Goal: Register for event/course

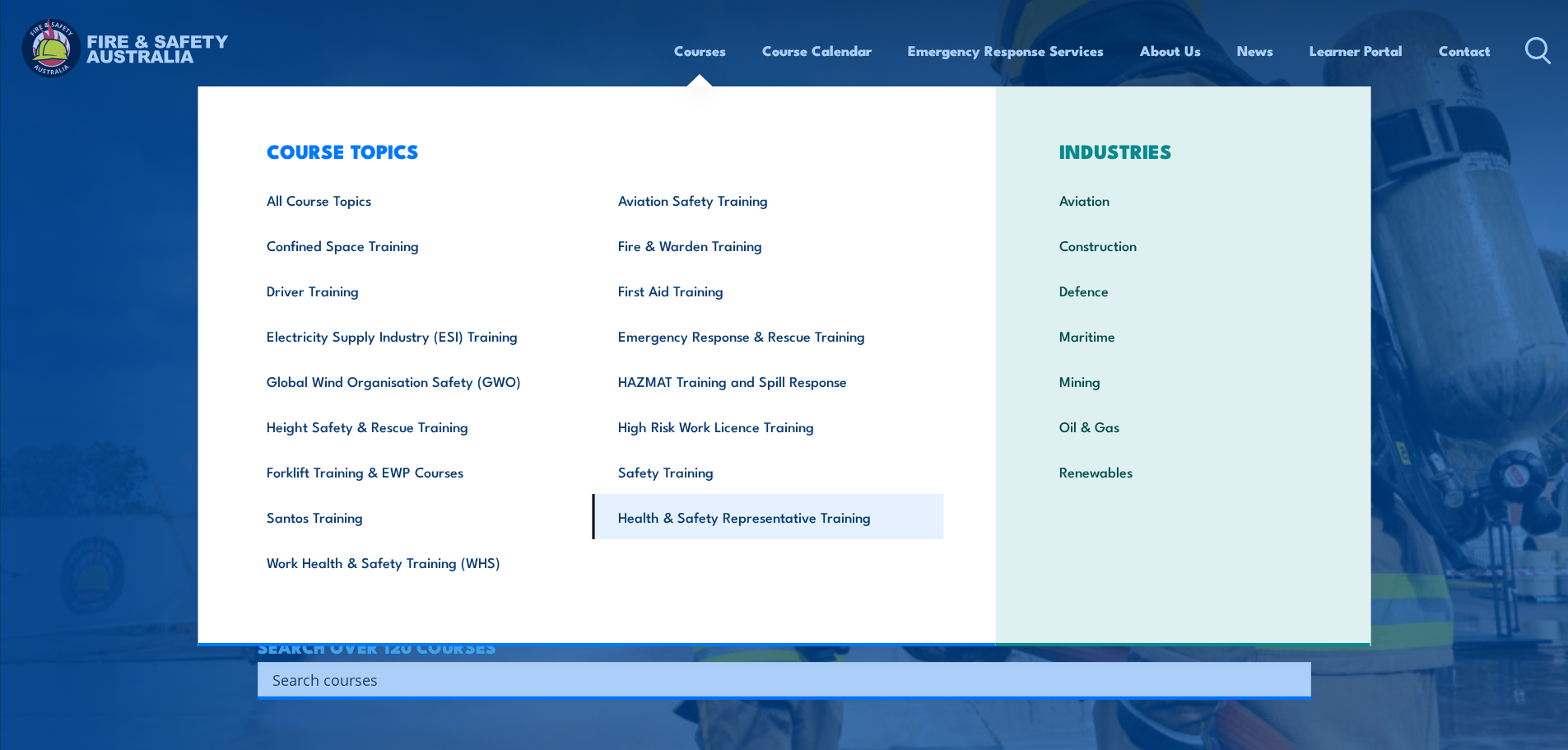
click at [799, 534] on link "Health & Safety Representative Training" at bounding box center [768, 516] width 351 height 45
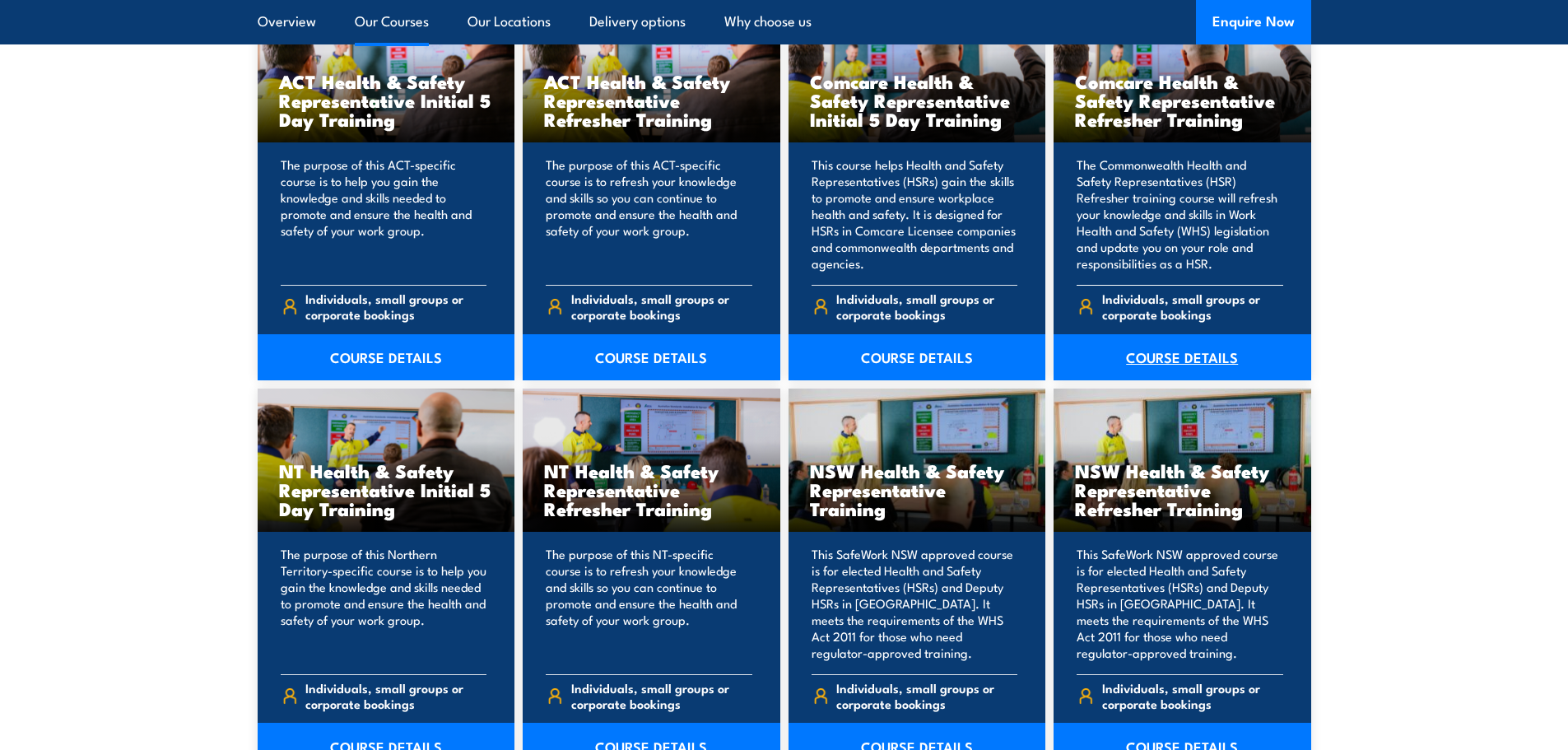
scroll to position [1399, 0]
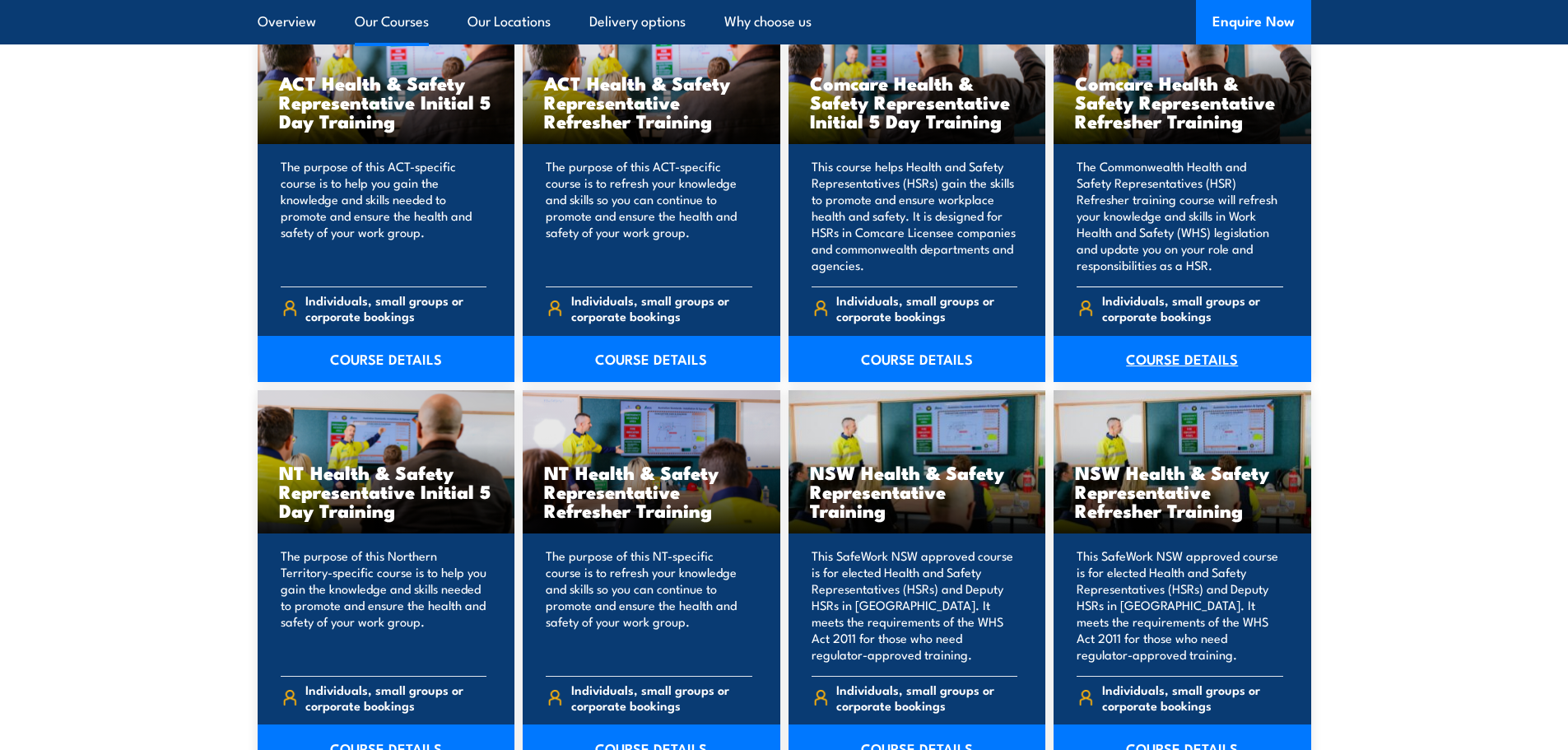
click at [1210, 353] on link "COURSE DETAILS" at bounding box center [1183, 359] width 258 height 46
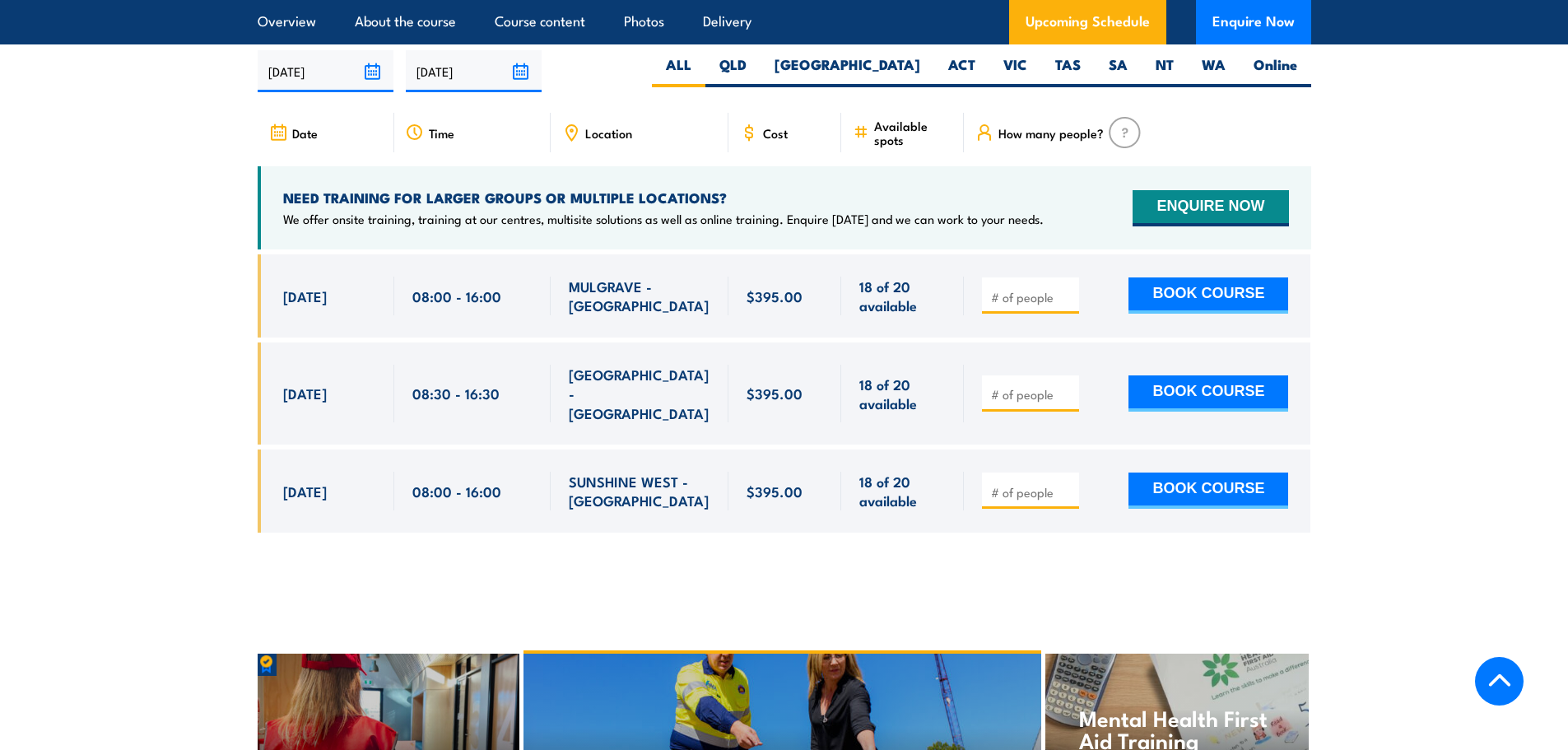
scroll to position [2551, 0]
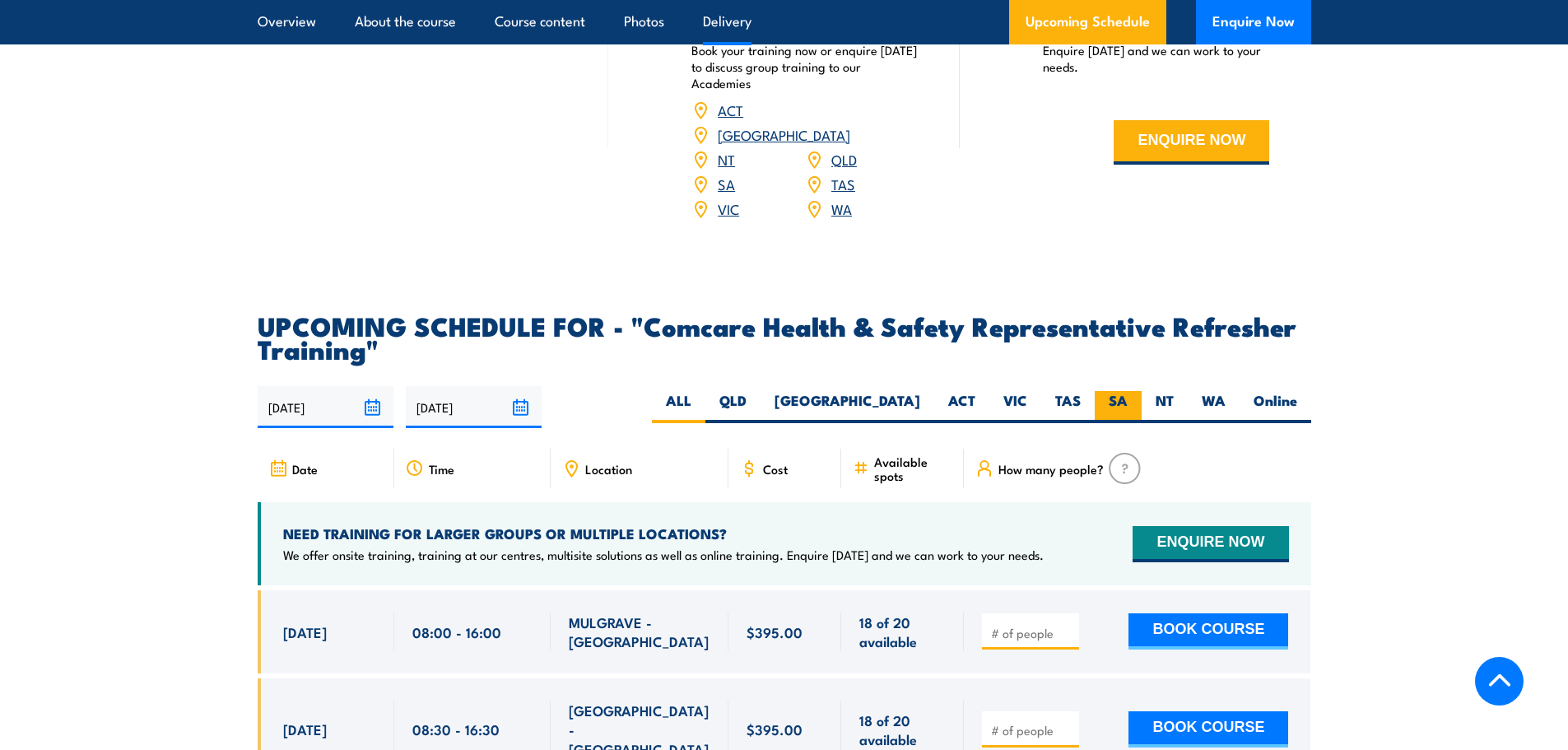
click at [1107, 422] on label "SA" at bounding box center [1117, 407] width 47 height 32
click at [1128, 401] on input "SA" at bounding box center [1133, 396] width 11 height 11
radio input "true"
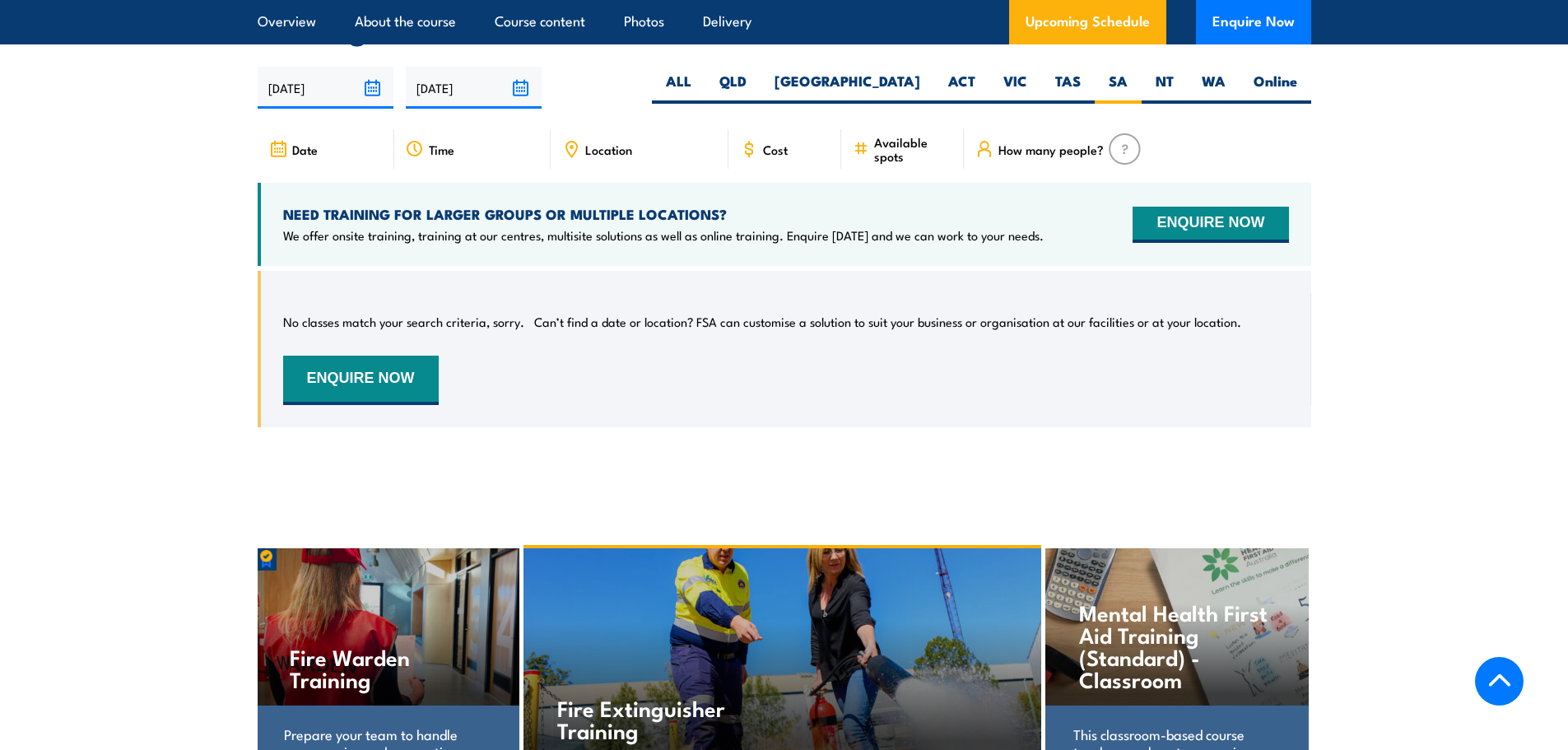
scroll to position [2879, 0]
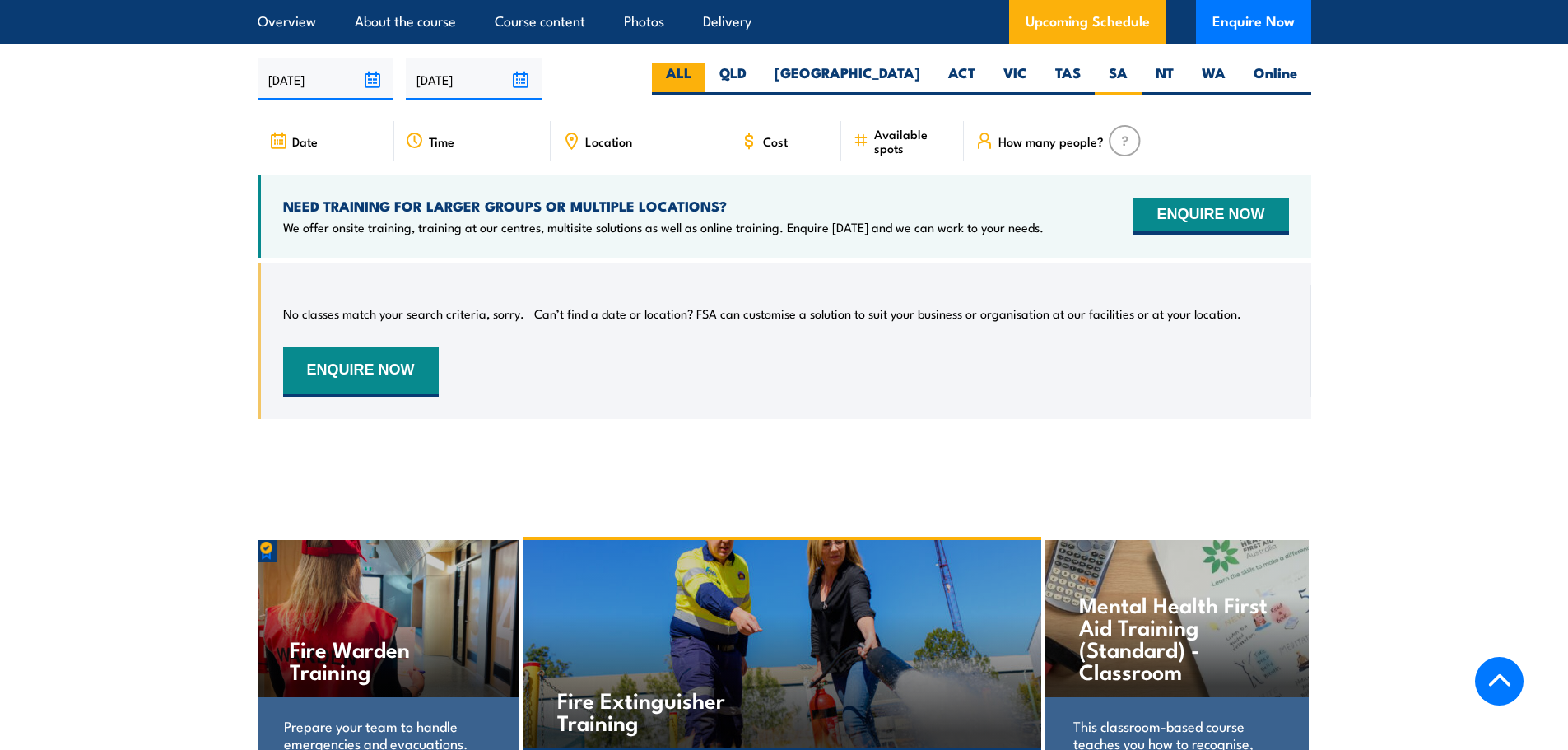
click at [705, 93] on label "ALL" at bounding box center [678, 80] width 53 height 32
click at [702, 74] on input "ALL" at bounding box center [697, 69] width 11 height 11
radio input "true"
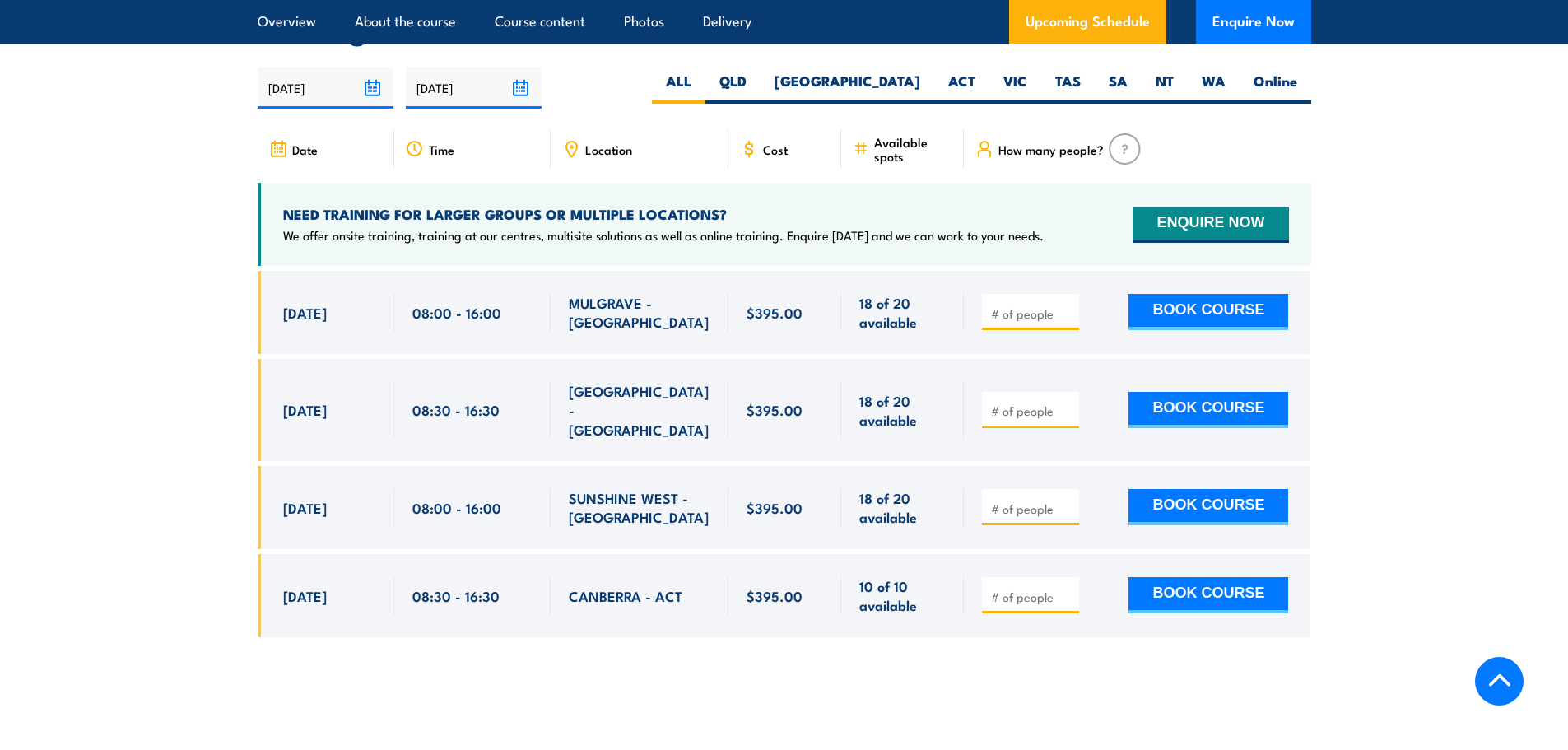
scroll to position [2879, 0]
